Goal: Communication & Community: Answer question/provide support

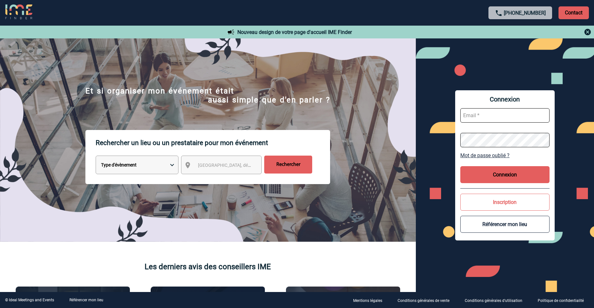
click at [507, 118] on input "text" at bounding box center [505, 115] width 89 height 14
type input "aurelie.moro@knds.fr"
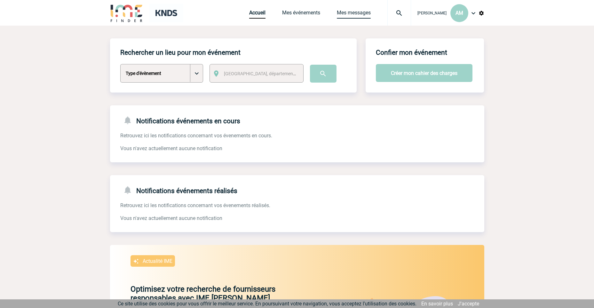
drag, startPoint x: 355, startPoint y: 12, endPoint x: 351, endPoint y: 14, distance: 4.7
click at [355, 12] on link "Mes messages" at bounding box center [354, 14] width 34 height 9
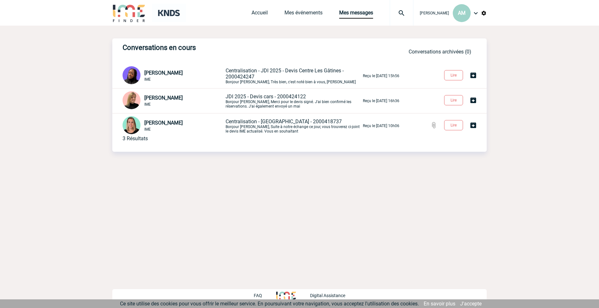
click at [254, 75] on span "Centralisation - JDI 2025 - Devis Centre Les Gâtines - 2000424247" at bounding box center [285, 74] width 118 height 12
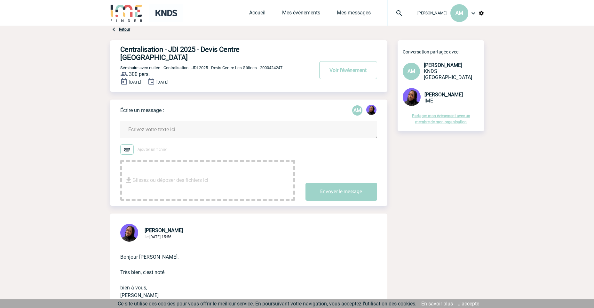
click at [184, 124] on textarea at bounding box center [248, 129] width 257 height 17
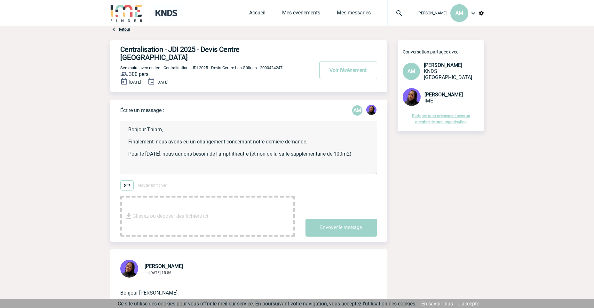
click at [371, 146] on textarea "Bonjour Thiam, Finalement, nous avons eu un changement concernant notre dernièr…" at bounding box center [248, 147] width 257 height 53
click at [375, 147] on textarea "Bonjour Thiam, Finalement, nous avons eu un changement concernant notre dernièr…" at bounding box center [248, 147] width 257 height 53
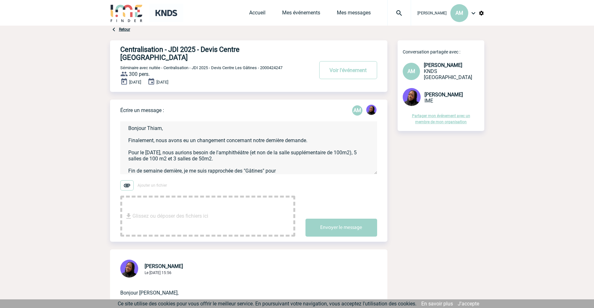
click at [287, 164] on textarea "Bonjour Thiam, Finalement, nous avons eu un changement concernant notre dernièr…" at bounding box center [248, 147] width 257 height 53
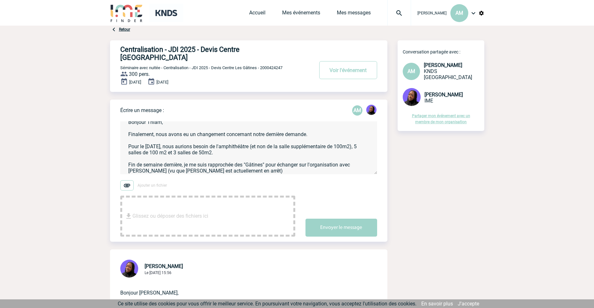
click at [279, 162] on textarea "Bonjour Thiam, Finalement, nous avons eu un changement concernant notre dernièr…" at bounding box center [248, 147] width 257 height 53
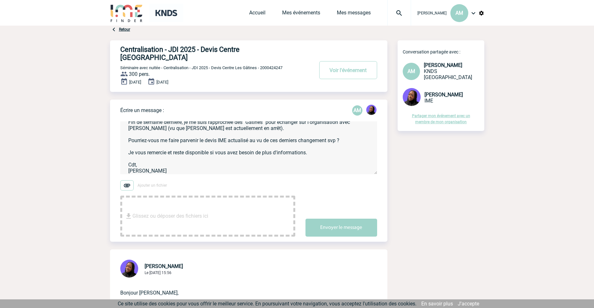
scroll to position [0, 0]
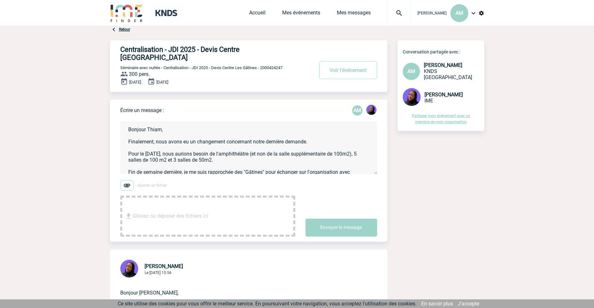
click at [211, 121] on textarea "Bonjour Thiam, Finalement, nous avons eu un changement concernant notre dernièr…" at bounding box center [248, 147] width 257 height 53
click at [326, 133] on textarea "Bonjour Thiam, Finalement, nous avons eu un changement concernant notre dernièr…" at bounding box center [248, 147] width 257 height 53
click at [253, 154] on textarea "Bonjour Thiam, Finalement, nous avons eu un changement concernant notre dernièr…" at bounding box center [248, 147] width 257 height 53
click at [249, 153] on textarea "Bonjour Thiam, Finalement, nous avons eu un changement concernant notre dernièr…" at bounding box center [248, 147] width 257 height 53
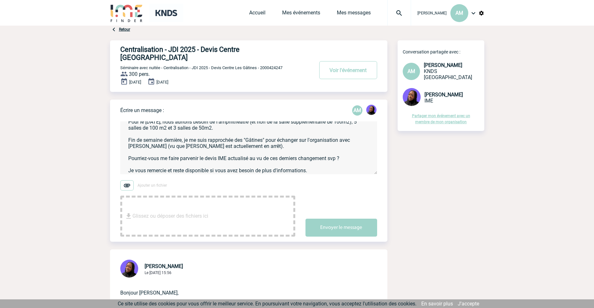
click at [279, 138] on textarea "Bonjour Thiam, Finalement, nous avons eu un changement concernant notre dernièr…" at bounding box center [248, 147] width 257 height 53
click at [350, 151] on textarea "Bonjour Thiam, Finalement, nous avons eu un changement concernant notre dernièr…" at bounding box center [248, 147] width 257 height 53
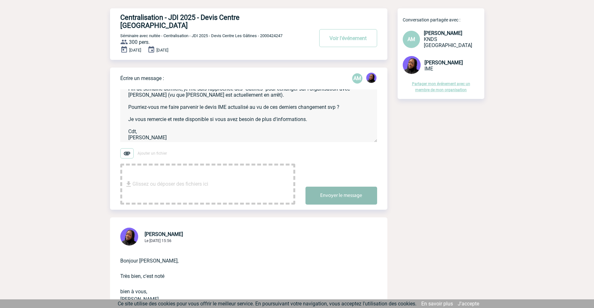
type textarea "Bonjour Thiam, Finalement, nous avons eu un changement concernant notre dernièr…"
click at [347, 187] on button "Envoyer le message" at bounding box center [342, 196] width 72 height 18
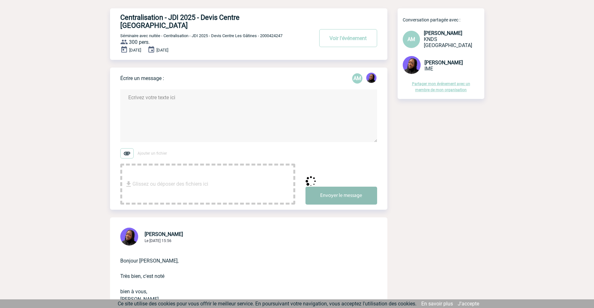
scroll to position [0, 0]
